Goal: Transaction & Acquisition: Book appointment/travel/reservation

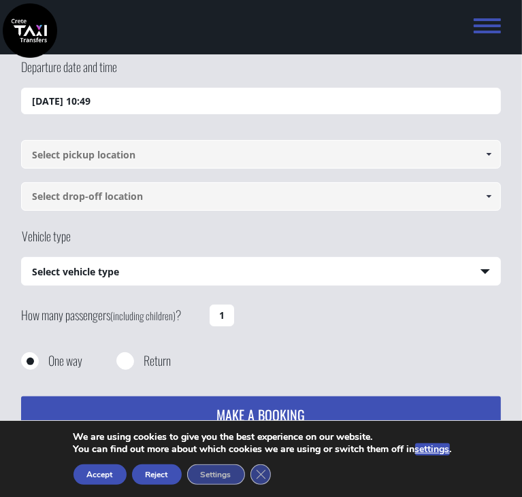
click at [109, 158] on input at bounding box center [261, 154] width 480 height 29
click at [127, 465] on button "Accept" at bounding box center [99, 475] width 53 height 20
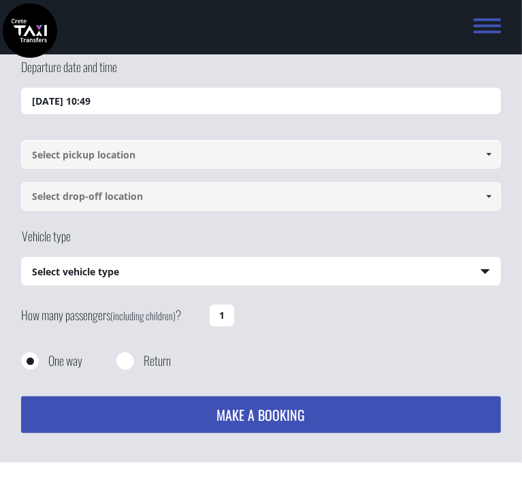
click at [158, 158] on input at bounding box center [261, 154] width 480 height 29
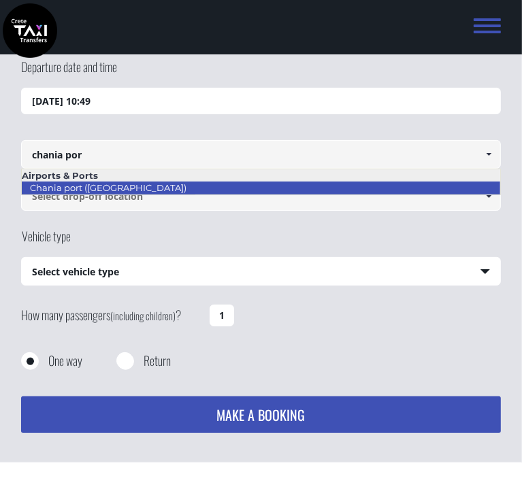
click at [177, 186] on li "Chania port ([GEOGRAPHIC_DATA])" at bounding box center [261, 188] width 479 height 12
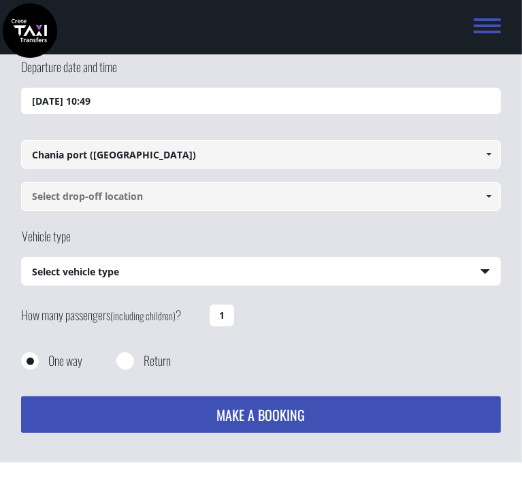
type input "Chania port ([GEOGRAPHIC_DATA])"
click at [82, 196] on input at bounding box center [261, 196] width 480 height 29
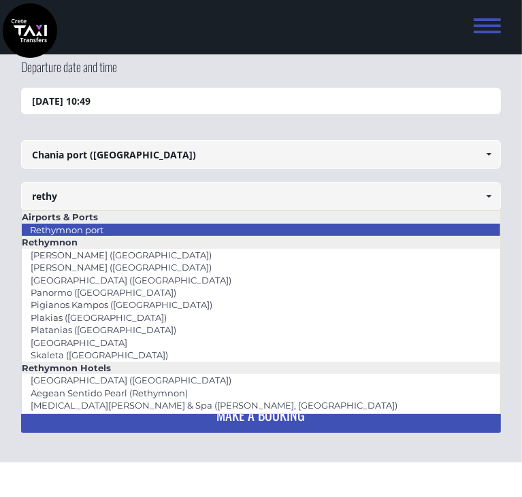
click at [88, 233] on link "Rethymnon port" at bounding box center [66, 229] width 91 height 19
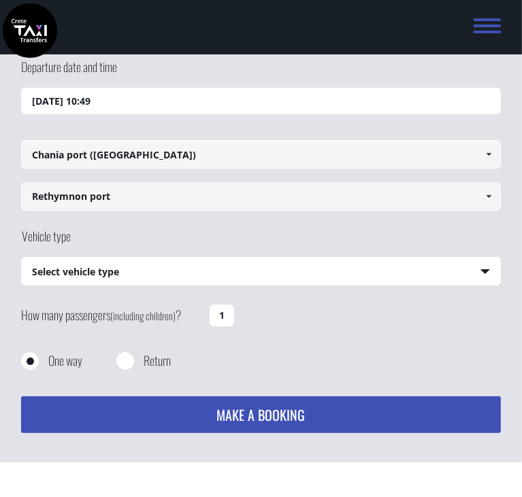
type input "Rethymnon port"
click at [88, 273] on select "Select vehicle type Taxi (4 passengers) Mercedes E Class Mini Van (7 passengers…" at bounding box center [261, 272] width 479 height 29
select select "541"
click at [22, 258] on select "Select vehicle type Taxi (4 passengers) Mercedes E Class Mini Van (7 passengers…" at bounding box center [261, 272] width 479 height 29
click at [125, 365] on input "Return" at bounding box center [124, 362] width 17 height 17
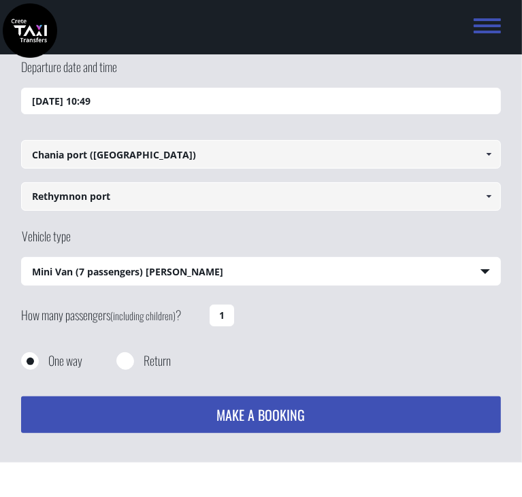
radio input "true"
type input "Rethymnon port"
type input "Chania port ([GEOGRAPHIC_DATA])"
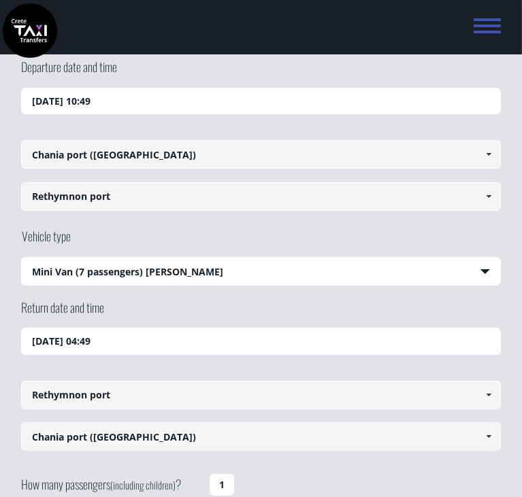
click at [101, 102] on input "[DATE] 10:49" at bounding box center [261, 101] width 480 height 27
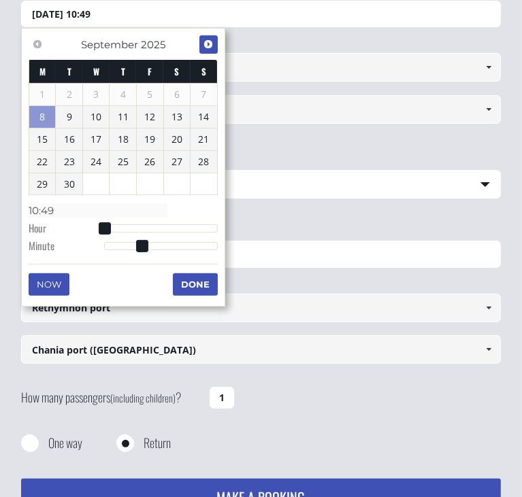
click at [212, 42] on span "Next" at bounding box center [208, 44] width 11 height 11
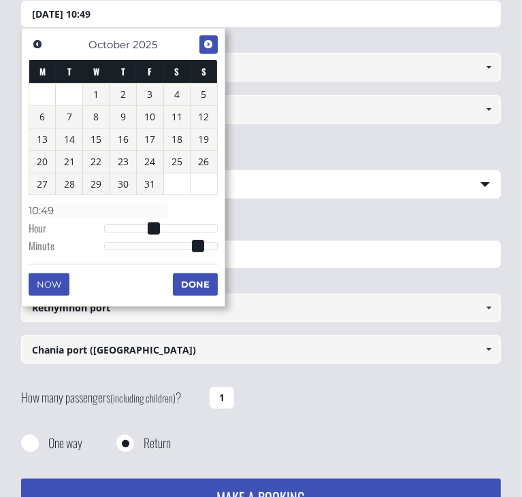
click at [212, 42] on span "Next" at bounding box center [208, 44] width 11 height 11
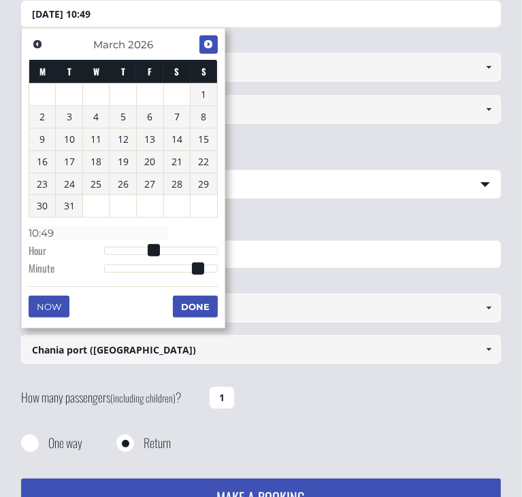
click at [212, 42] on span "Next" at bounding box center [208, 44] width 11 height 11
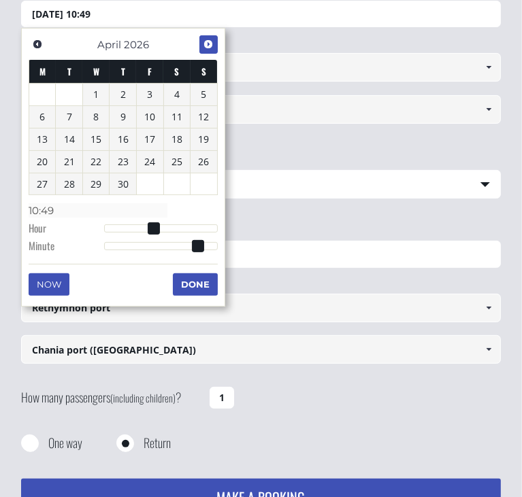
click at [212, 42] on span "Next" at bounding box center [208, 44] width 11 height 11
click at [207, 40] on span "Next" at bounding box center [208, 44] width 11 height 11
click at [36, 184] on link "27" at bounding box center [42, 184] width 27 height 22
type input "[DATE] 03:00"
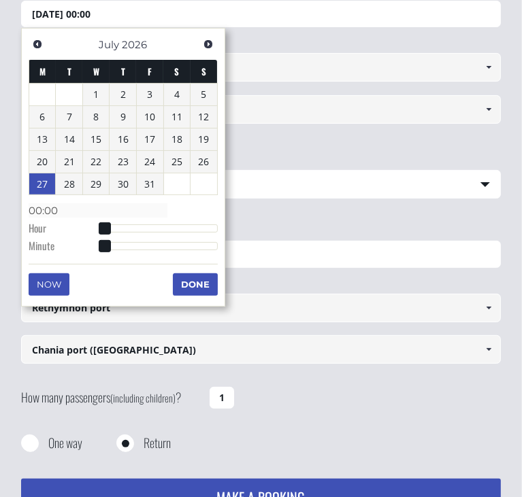
type input "03:00"
click at [117, 227] on div at bounding box center [161, 228] width 114 height 8
type input "[DATE] 04:00"
type input "04:00"
type input "[DATE] 05:00"
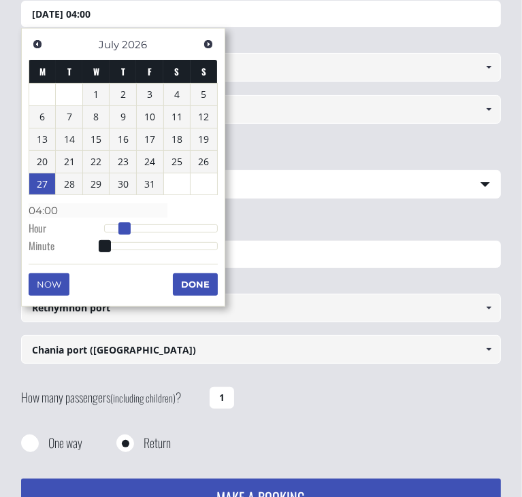
type input "05:00"
type input "[DATE] 06:00"
type input "06:00"
type input "[DATE] 07:00"
type input "07:00"
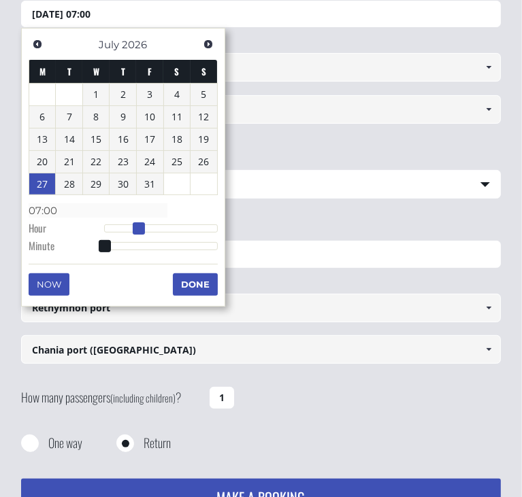
type input "[DATE] 08:00"
type input "08:00"
type input "[DATE] 09:00"
type input "09:00"
type input "[DATE] 10:00"
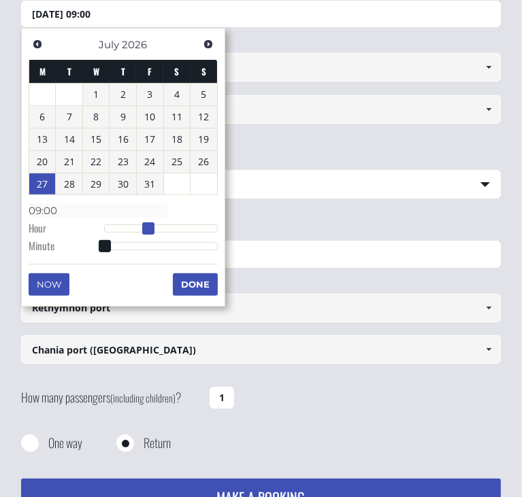
type input "10:00"
type input "[DATE] 11:00"
type input "11:00"
drag, startPoint x: 116, startPoint y: 227, endPoint x: 156, endPoint y: 224, distance: 39.5
click at [156, 224] on span at bounding box center [158, 228] width 12 height 12
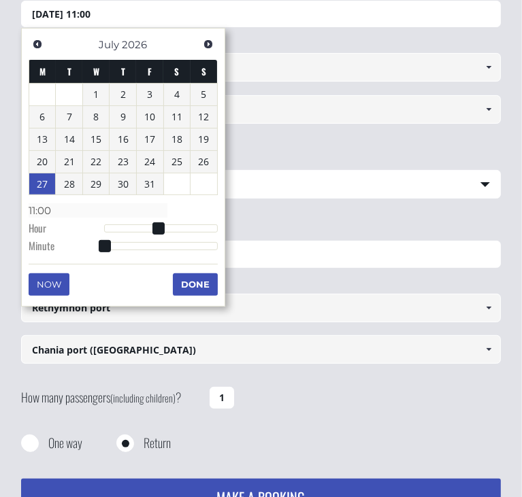
click at [188, 285] on button "Done" at bounding box center [195, 284] width 45 height 22
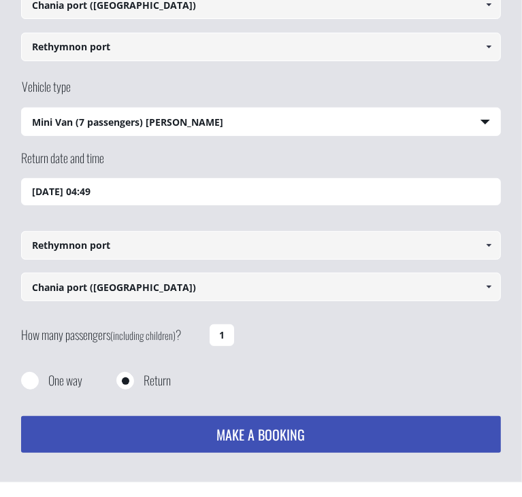
scroll to position [223, 0]
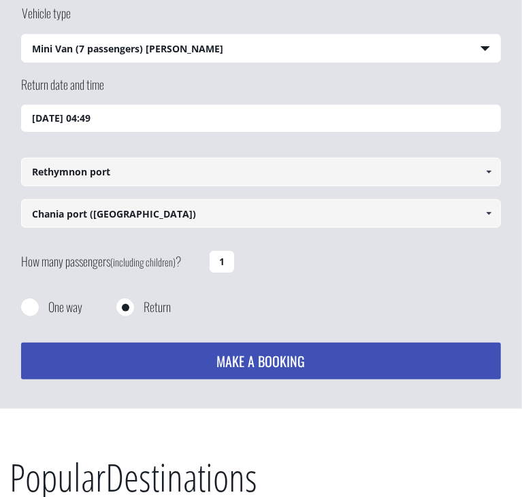
click at [274, 356] on button "MAKE A BOOKING" at bounding box center [261, 361] width 480 height 37
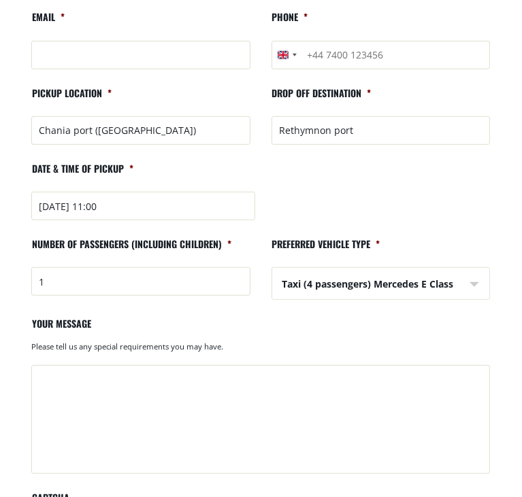
scroll to position [204, 0]
